Goal: Task Accomplishment & Management: Manage account settings

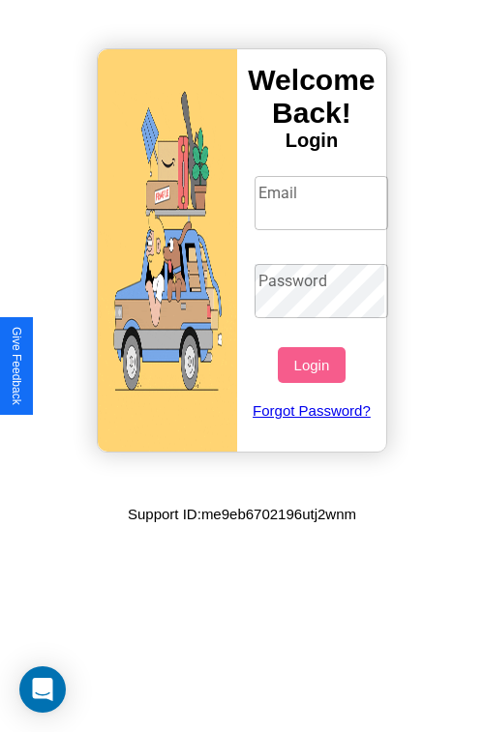
click at [323, 202] on input "Email" at bounding box center [321, 203] width 134 height 54
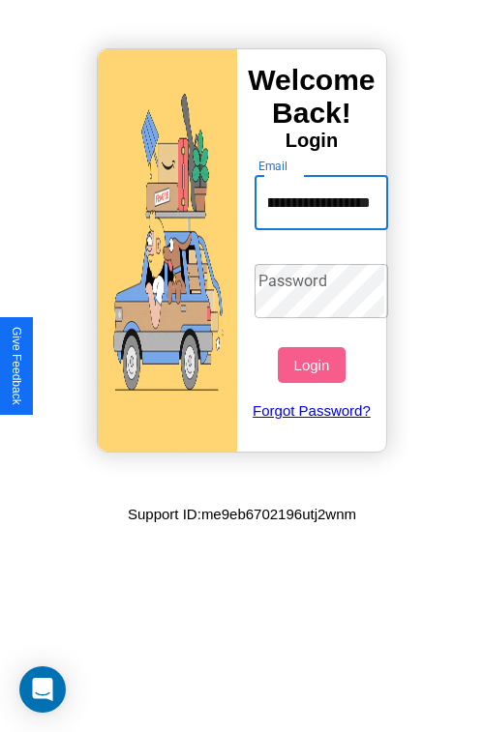
scroll to position [0, 85]
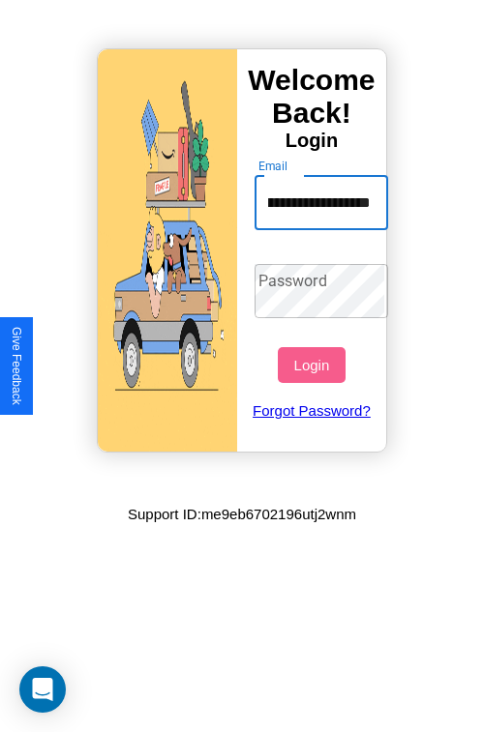
type input "**********"
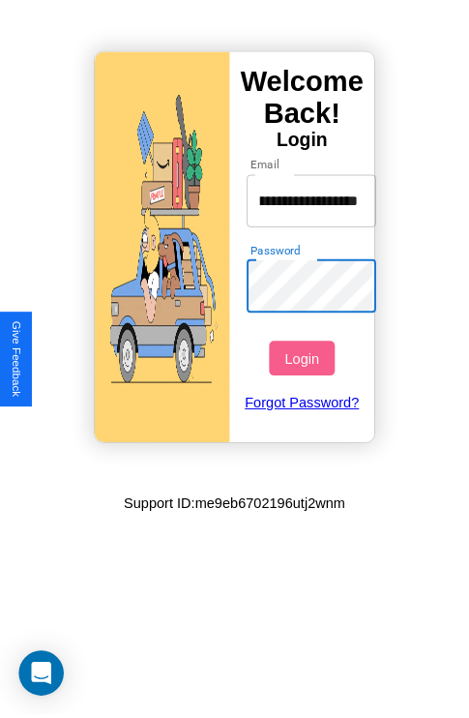
scroll to position [0, 0]
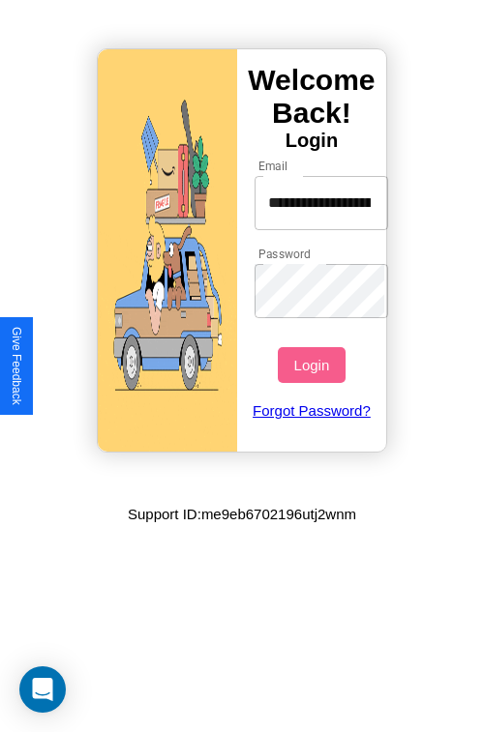
click at [313, 365] on button "Login" at bounding box center [311, 365] width 67 height 36
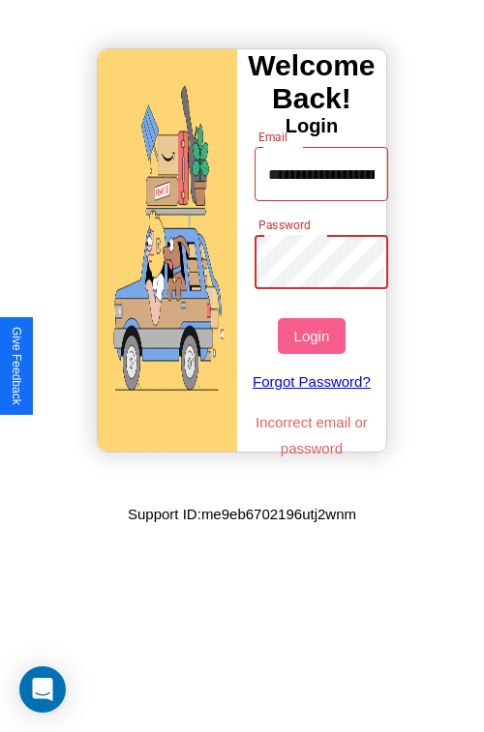
click at [313, 336] on button "Login" at bounding box center [311, 336] width 67 height 36
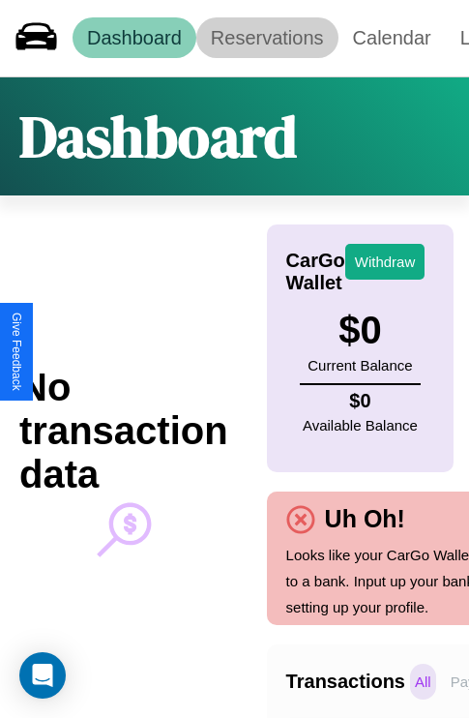
click at [267, 38] on link "Reservations" at bounding box center [267, 37] width 142 height 41
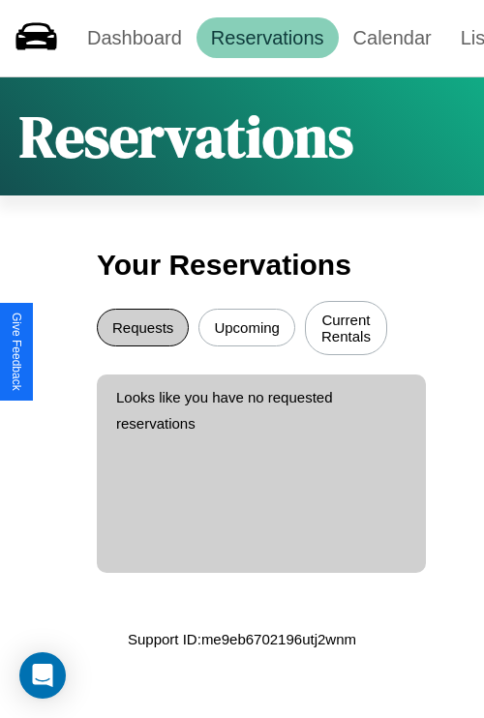
click at [142, 330] on button "Requests" at bounding box center [143, 328] width 92 height 38
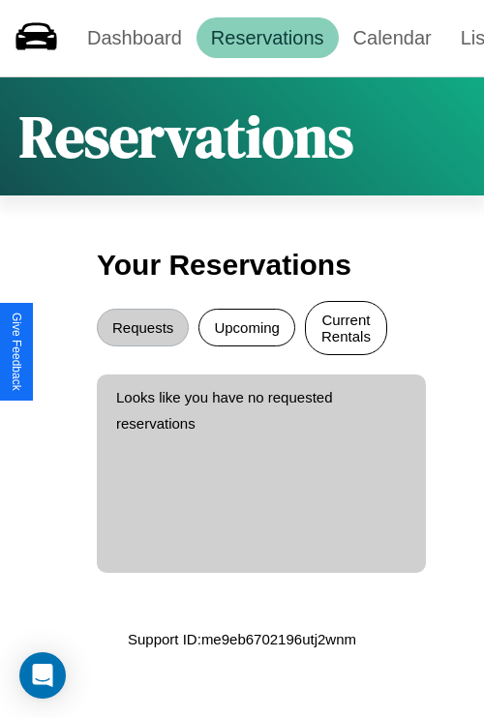
click at [345, 330] on button "Current Rentals" at bounding box center [346, 328] width 82 height 54
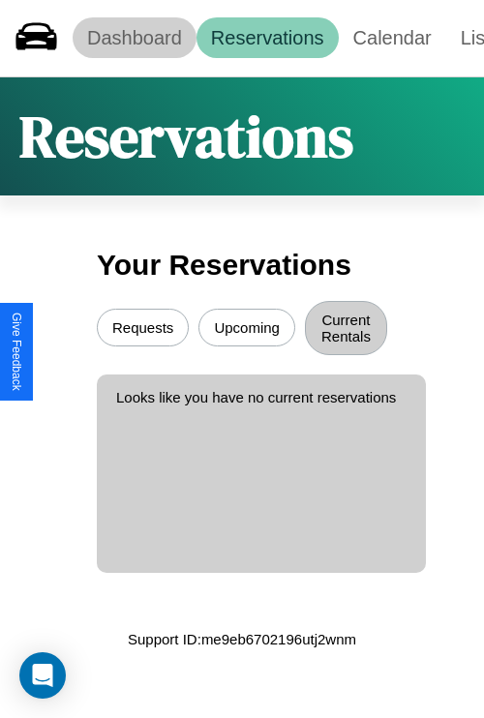
click at [133, 38] on link "Dashboard" at bounding box center [135, 37] width 124 height 41
